Goal: Obtain resource: Obtain resource

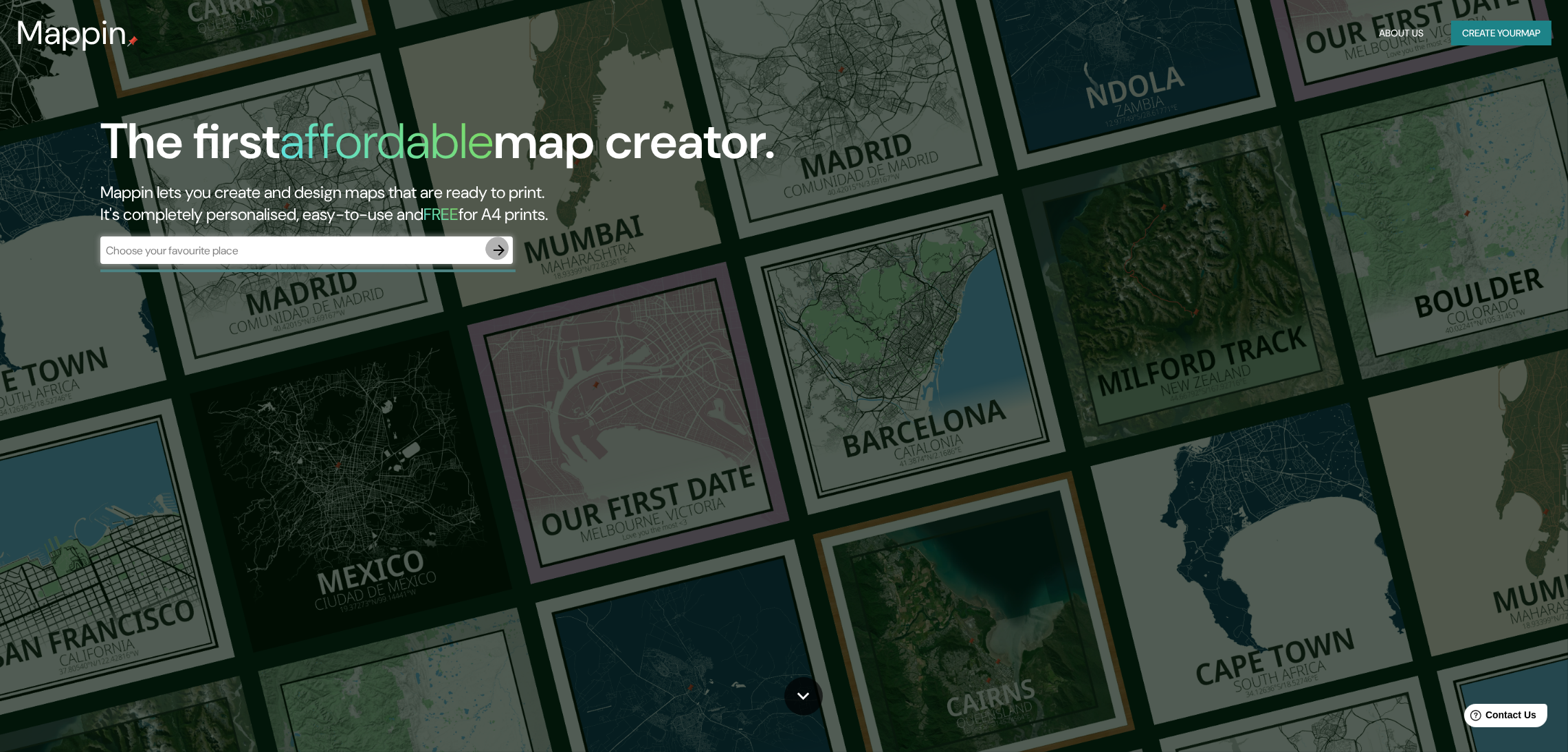
click at [495, 242] on icon "button" at bounding box center [500, 250] width 17 height 17
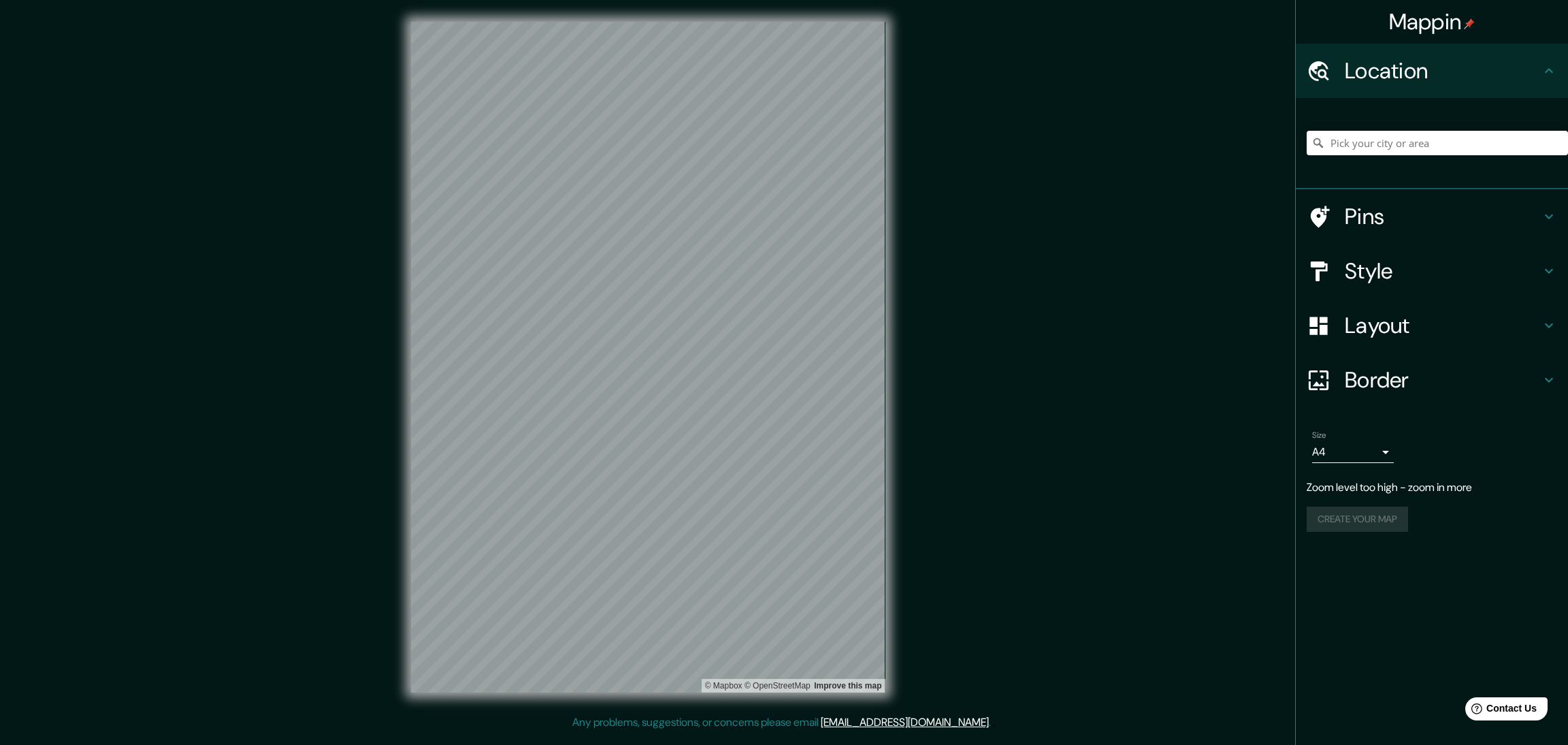
click at [590, 444] on div "Mappin Location Pins Style Layout Border Choose a border. Hint : you can make l…" at bounding box center [784, 368] width 1568 height 736
click at [1386, 312] on h4 "Layout" at bounding box center [1442, 325] width 196 height 27
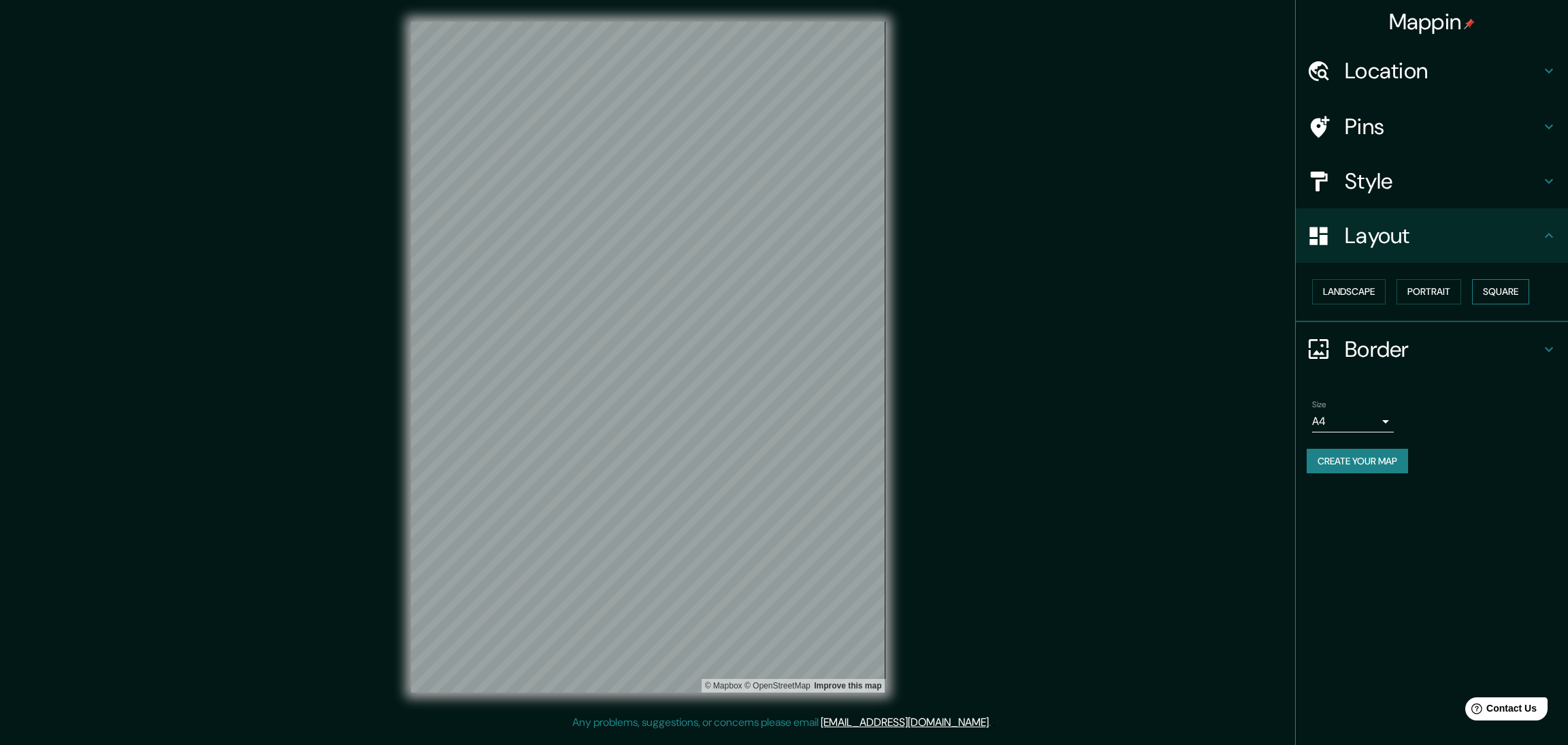
click at [1472, 279] on button "Square" at bounding box center [1500, 292] width 57 height 26
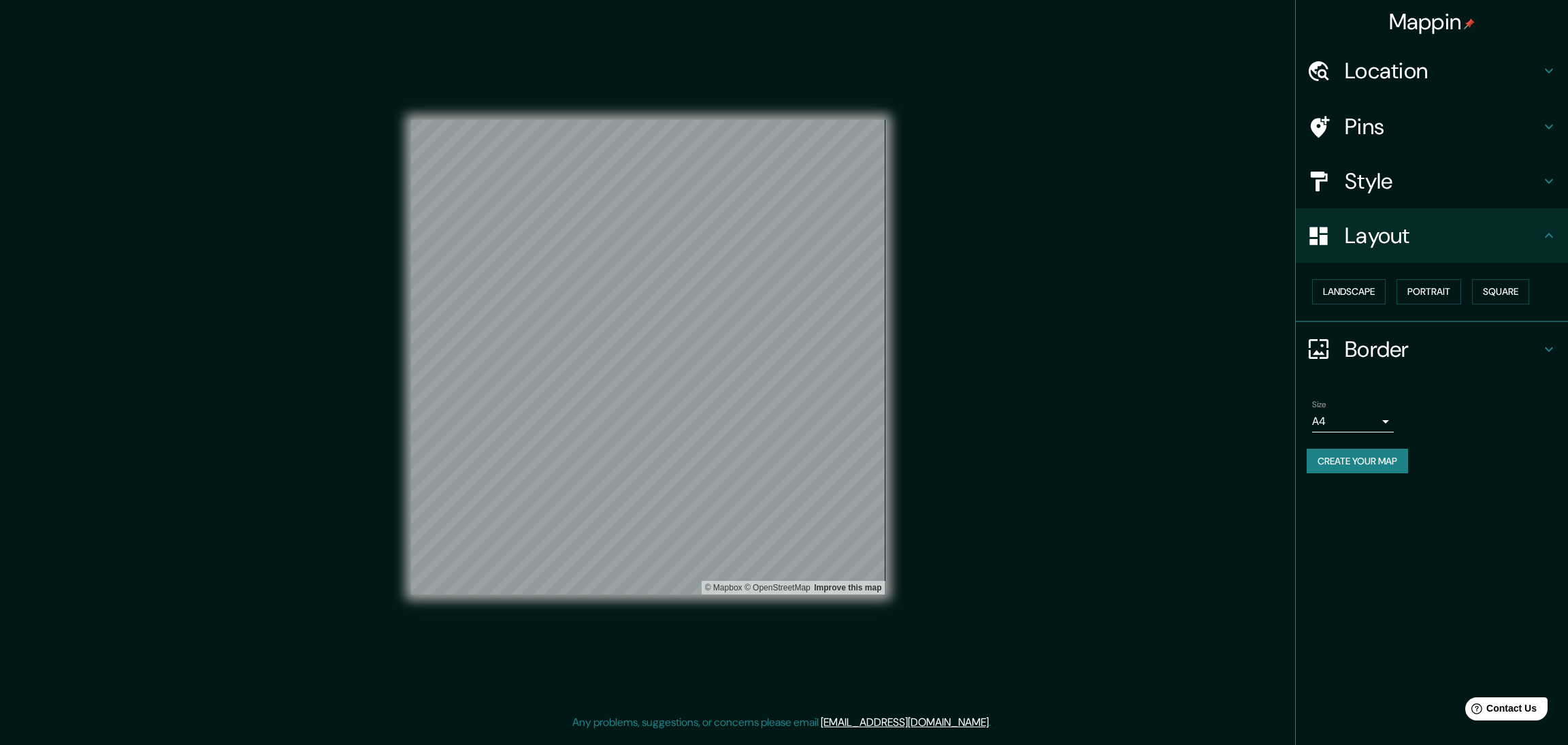
click at [1353, 448] on button "Create your map" at bounding box center [1357, 461] width 102 height 26
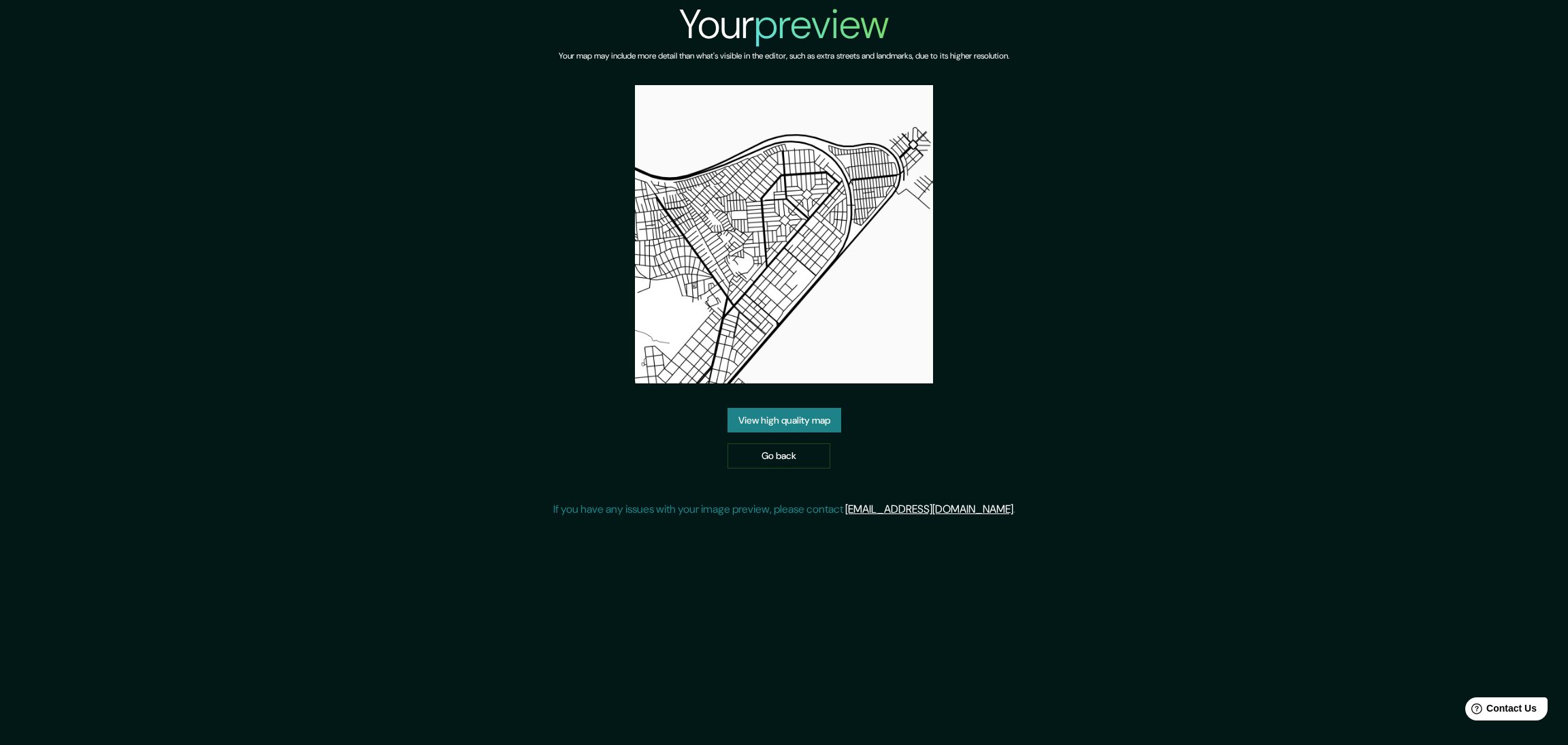
click at [819, 408] on link "View high quality map" at bounding box center [784, 420] width 114 height 26
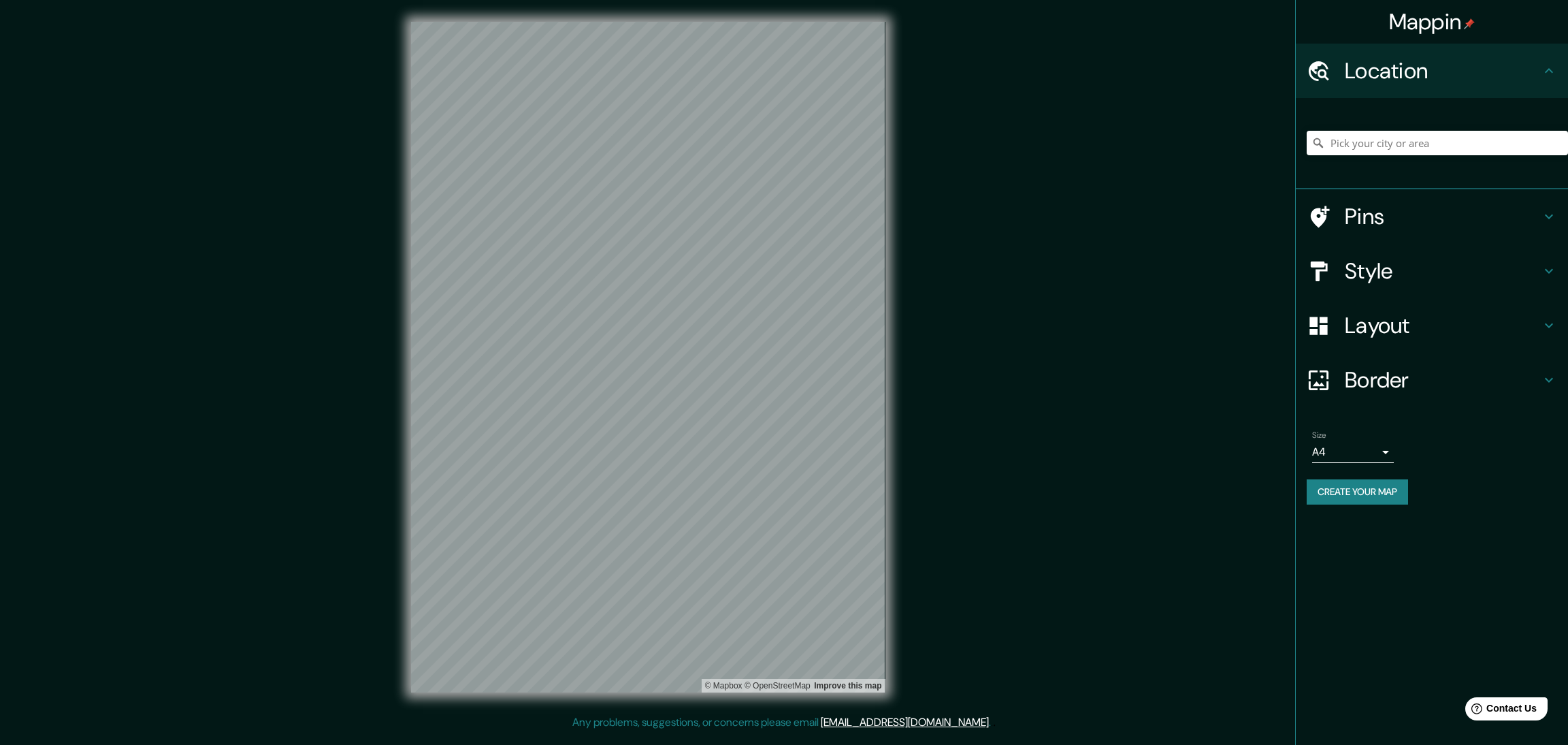
click at [1399, 312] on h4 "Layout" at bounding box center [1442, 325] width 196 height 27
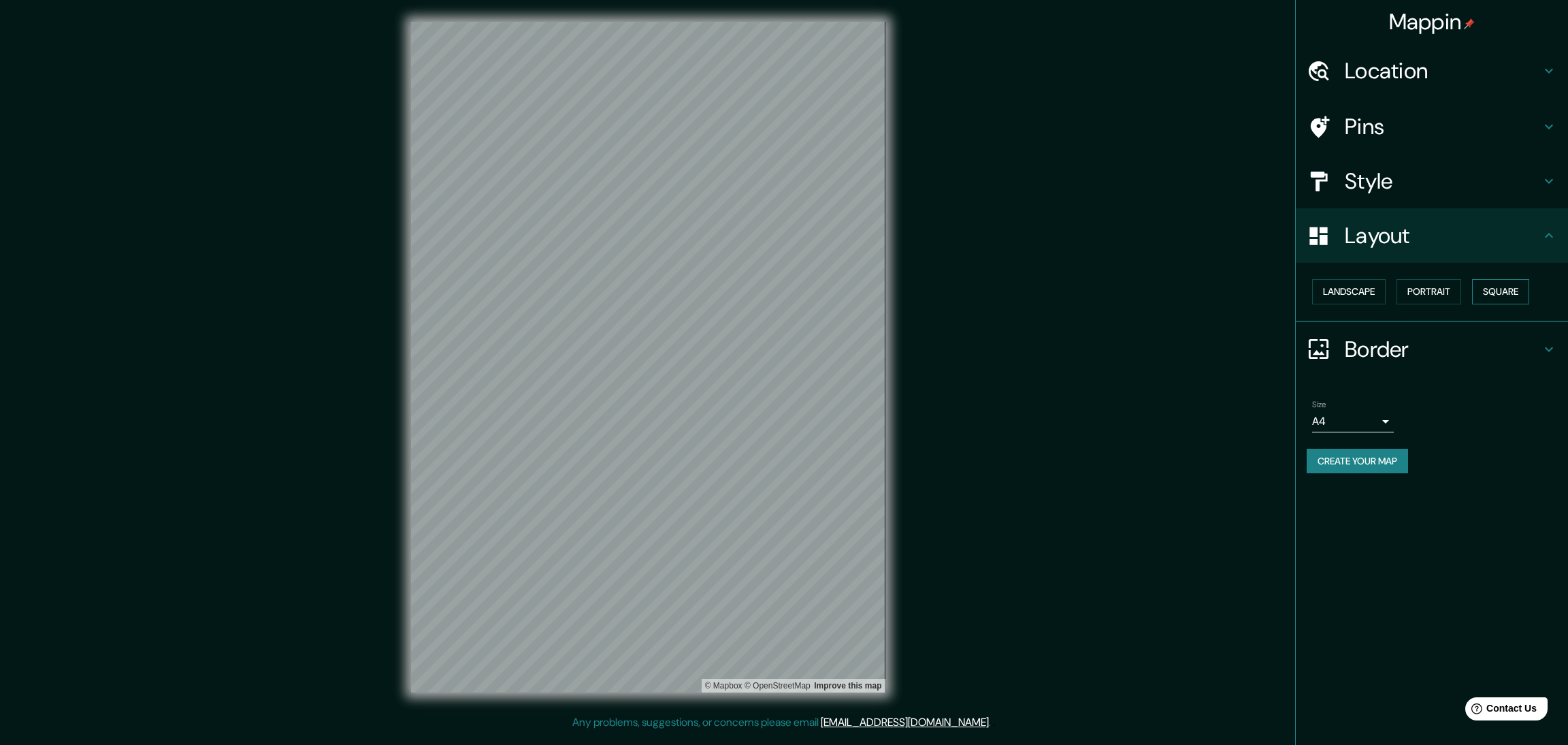
click at [1472, 279] on button "Square" at bounding box center [1500, 292] width 57 height 26
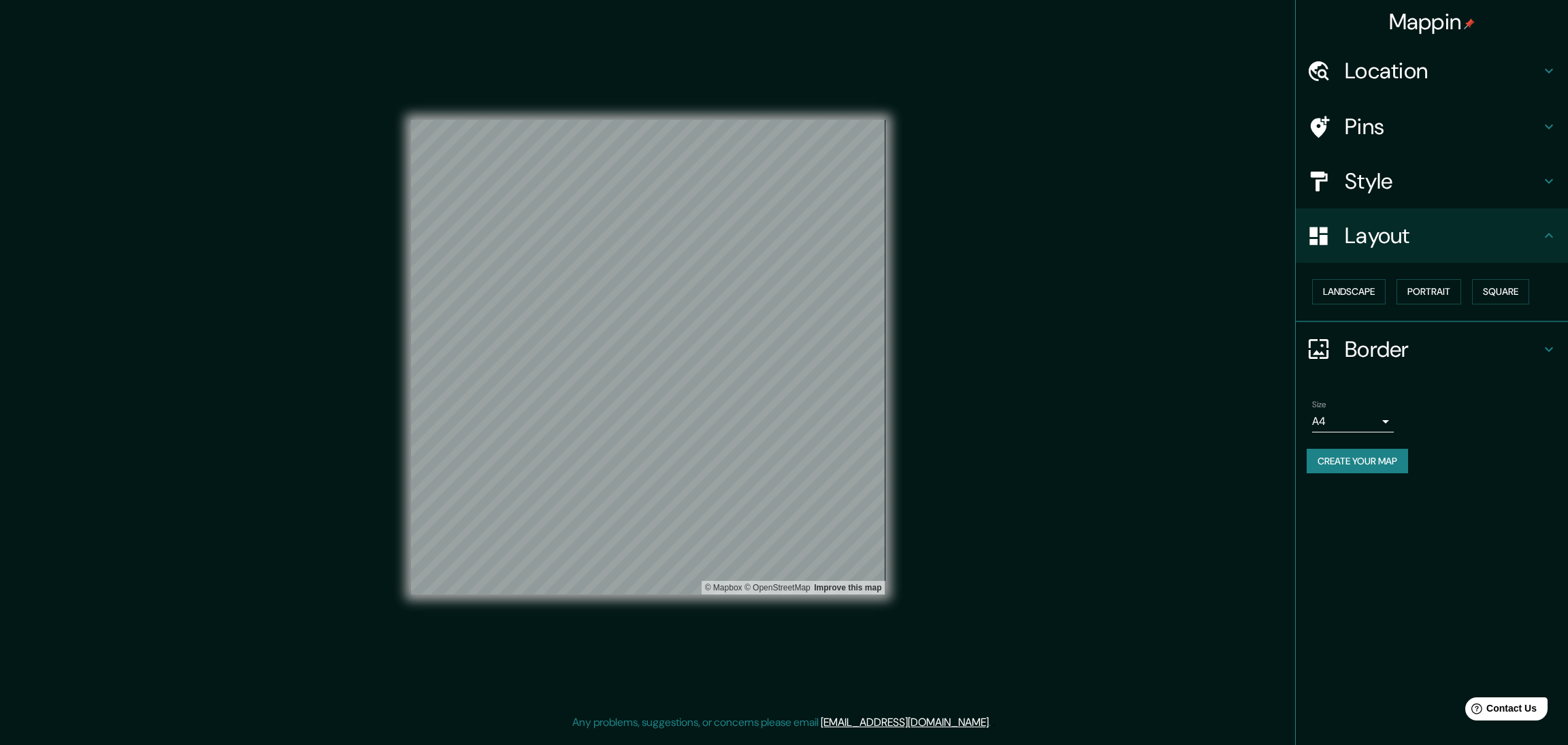
click at [1362, 448] on button "Create your map" at bounding box center [1357, 461] width 102 height 26
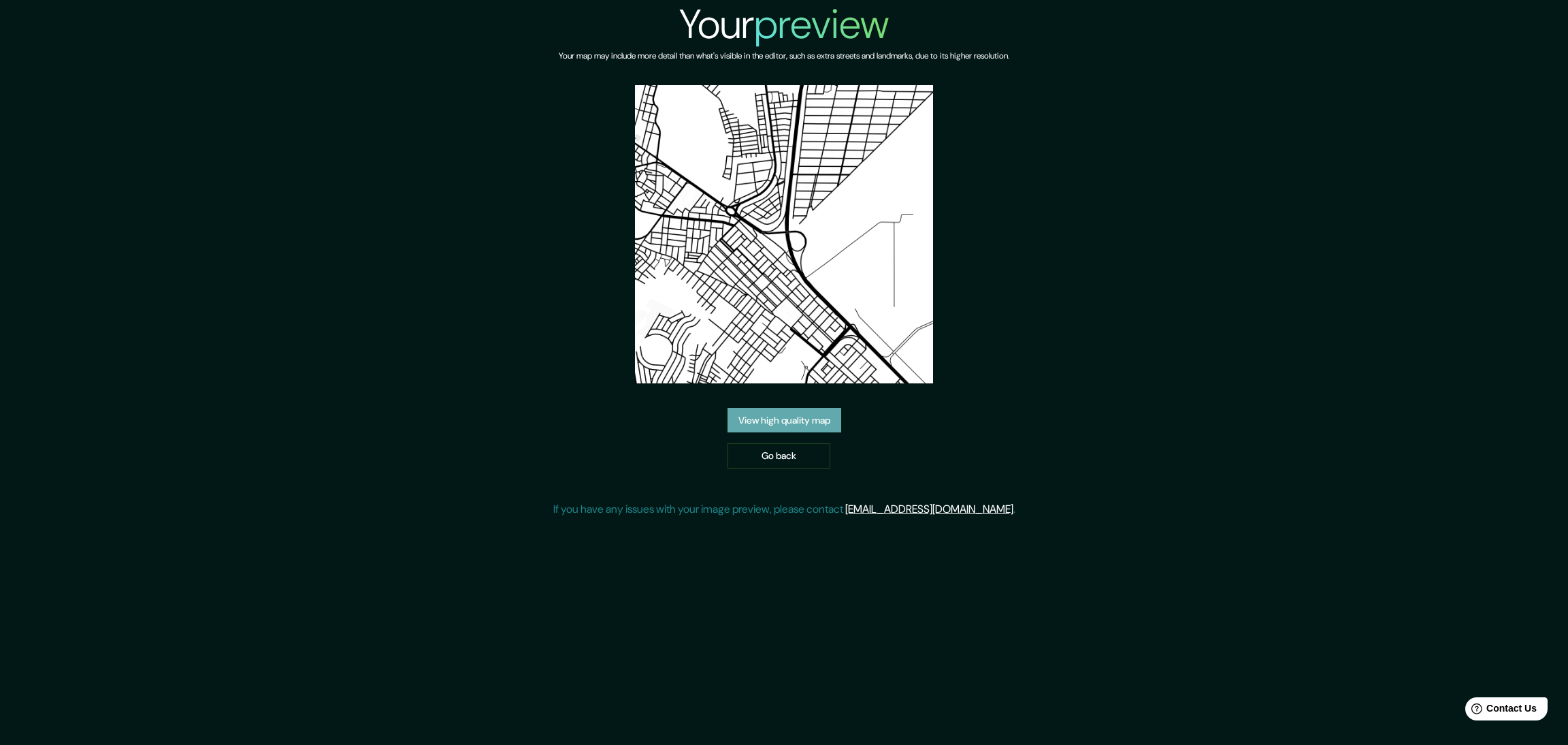
click at [796, 408] on link "View high quality map" at bounding box center [784, 420] width 114 height 26
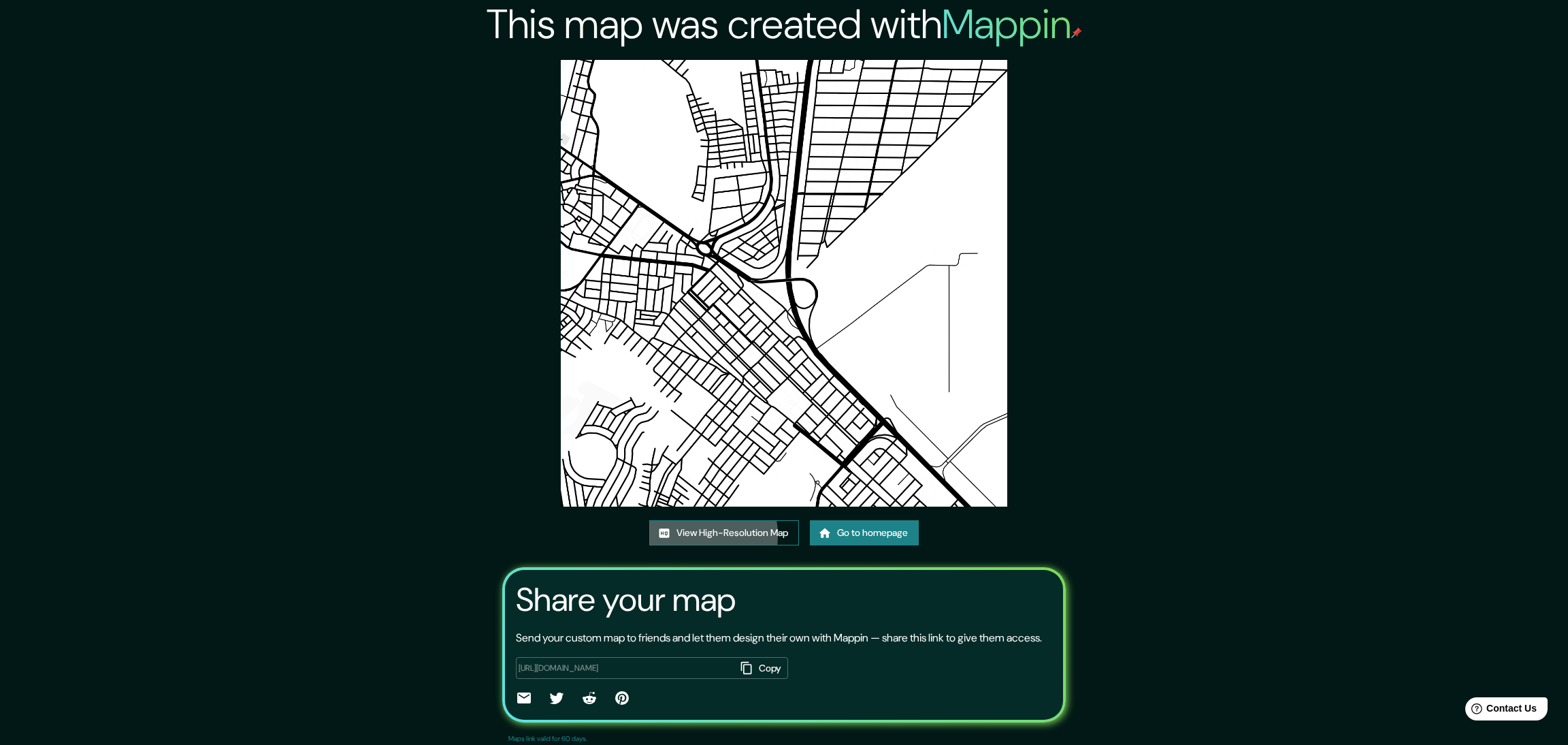
click at [706, 520] on link "View High-Resolution Map" at bounding box center [723, 533] width 149 height 26
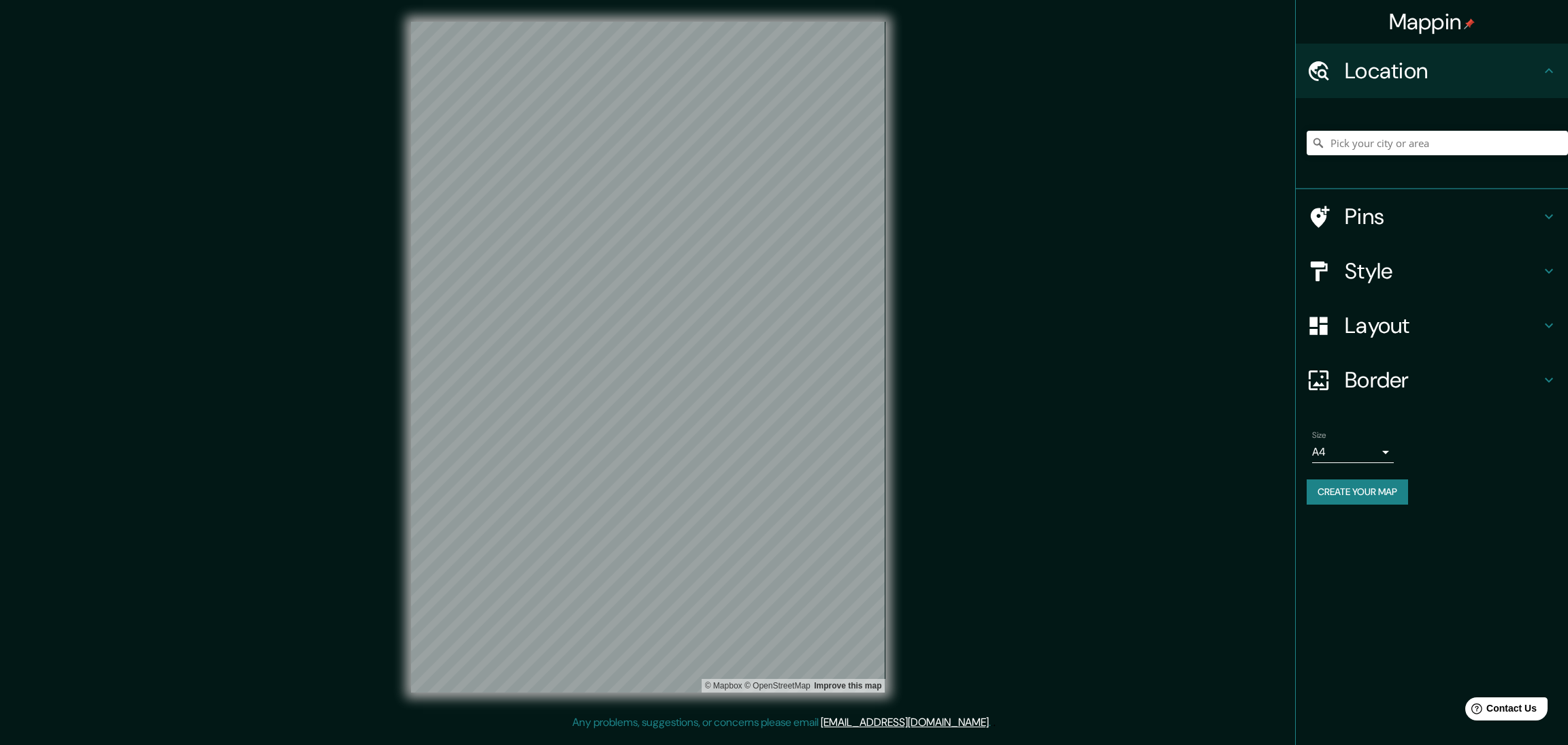
click at [1388, 312] on h4 "Layout" at bounding box center [1442, 325] width 196 height 27
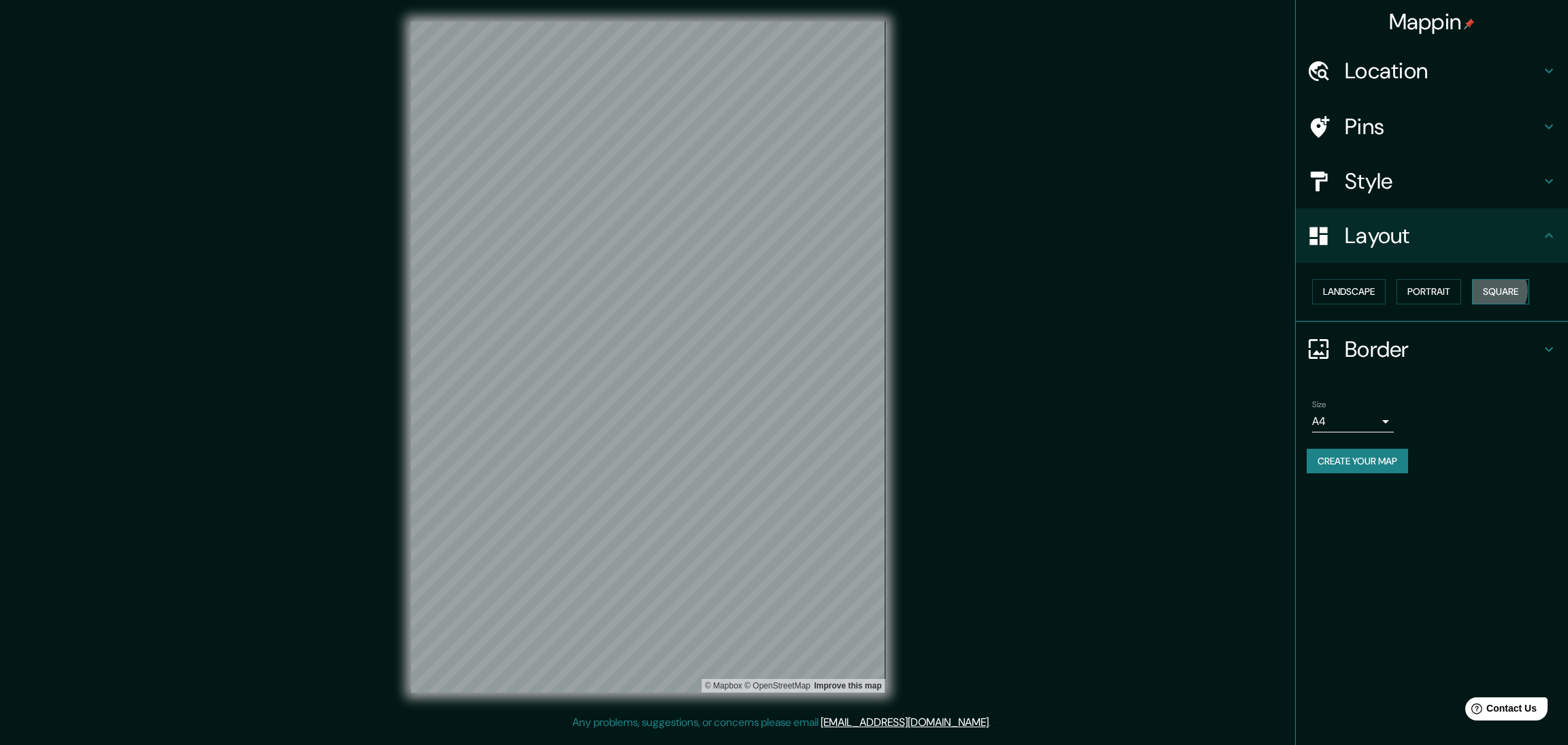
click at [1479, 279] on button "Square" at bounding box center [1500, 292] width 57 height 26
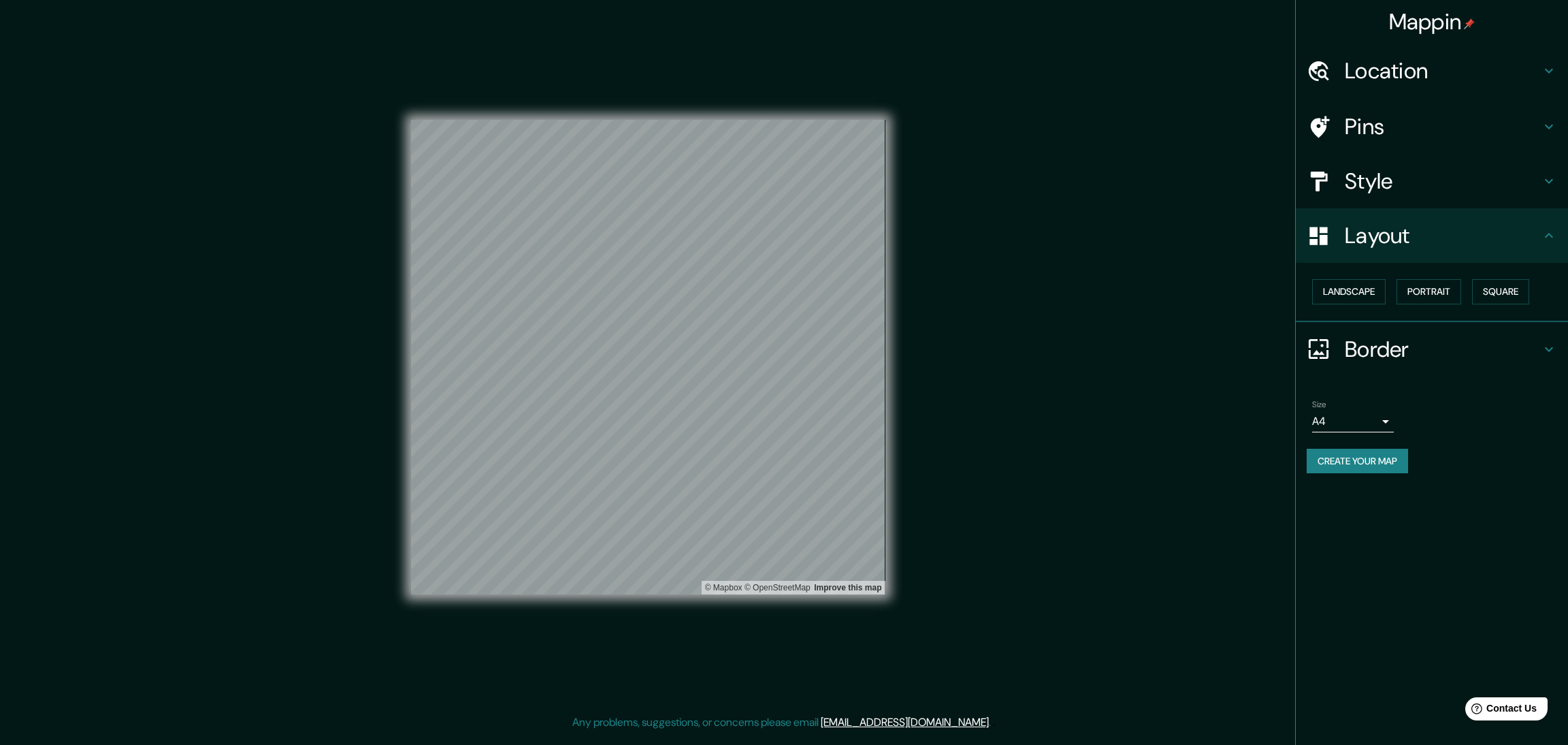
click at [1367, 448] on button "Create your map" at bounding box center [1357, 461] width 102 height 26
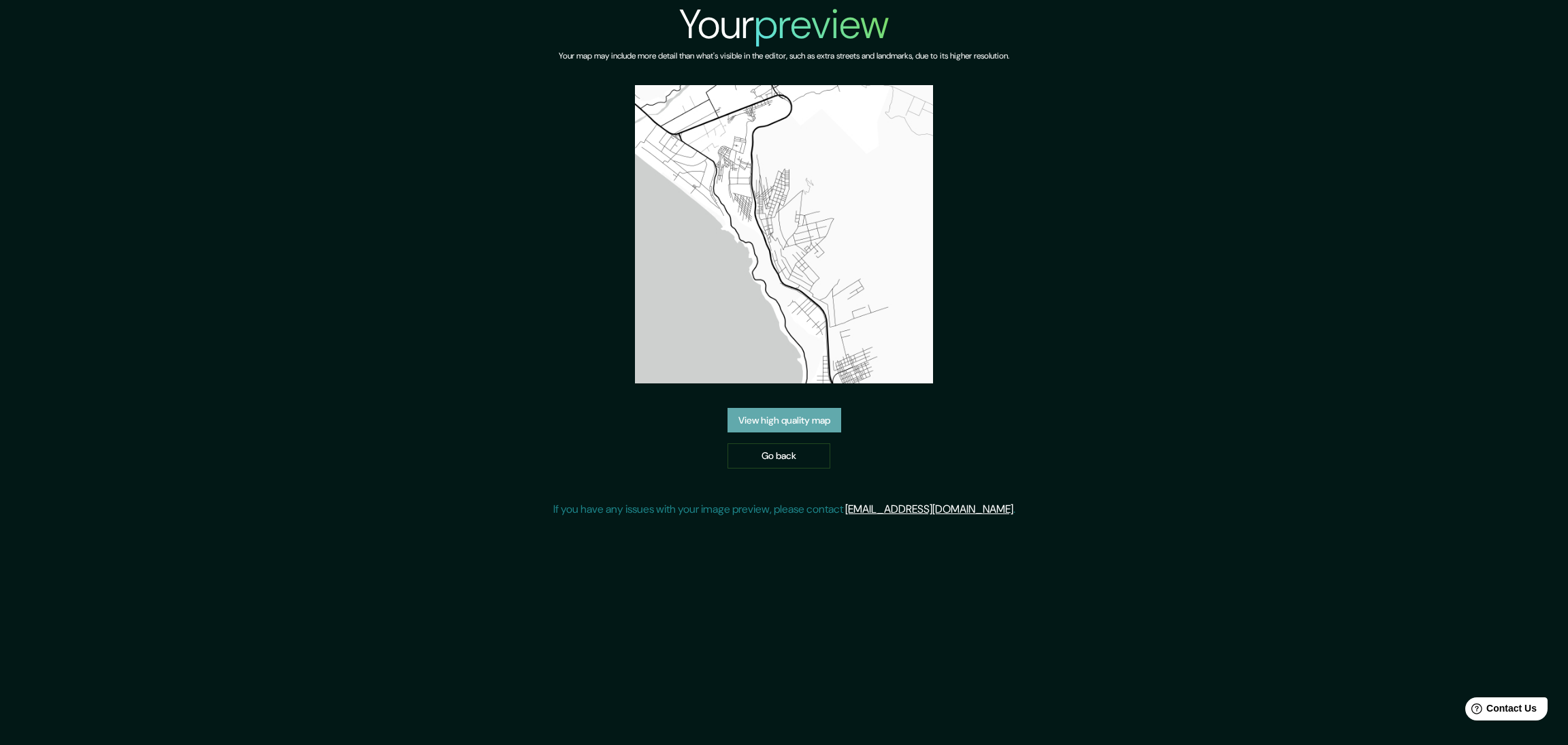
click at [816, 408] on link "View high quality map" at bounding box center [784, 420] width 114 height 26
